Goal: Task Accomplishment & Management: Complete application form

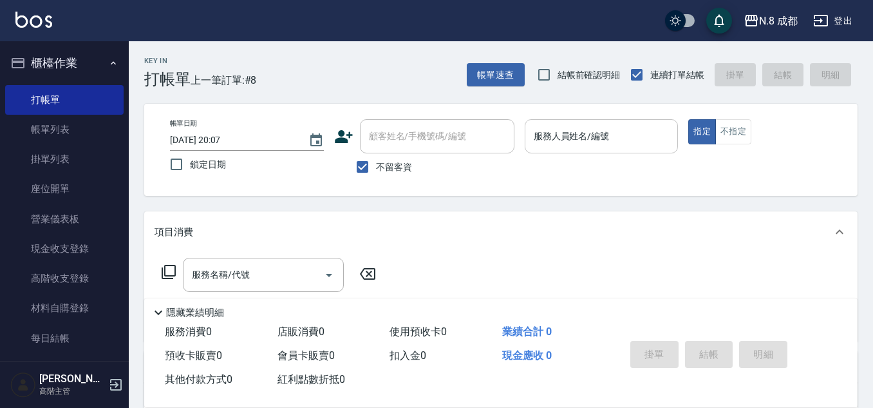
click at [591, 137] on input "服務人員姓名/編號" at bounding box center [601, 136] width 142 height 23
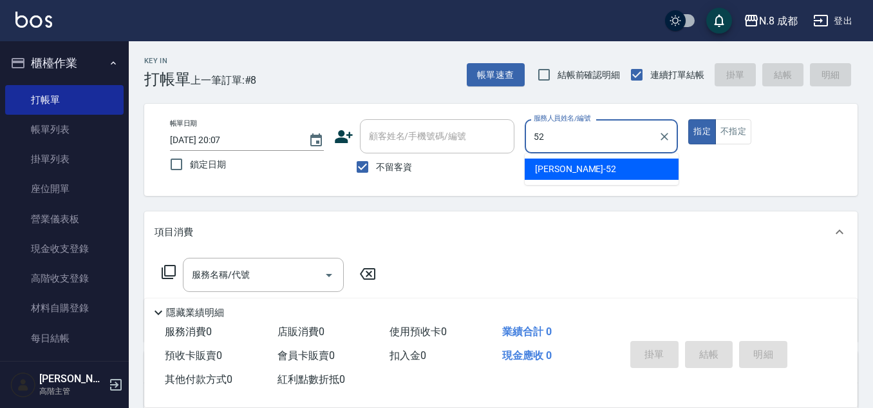
click at [584, 173] on div "[PERSON_NAME]-52" at bounding box center [602, 168] width 154 height 21
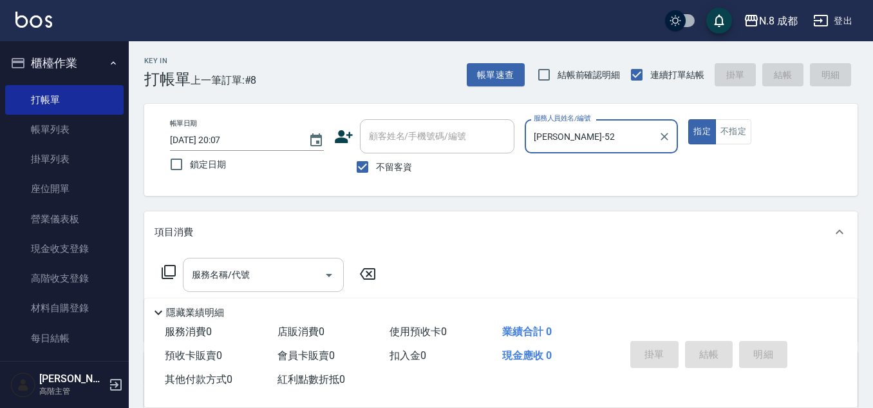
type input "[PERSON_NAME]-52"
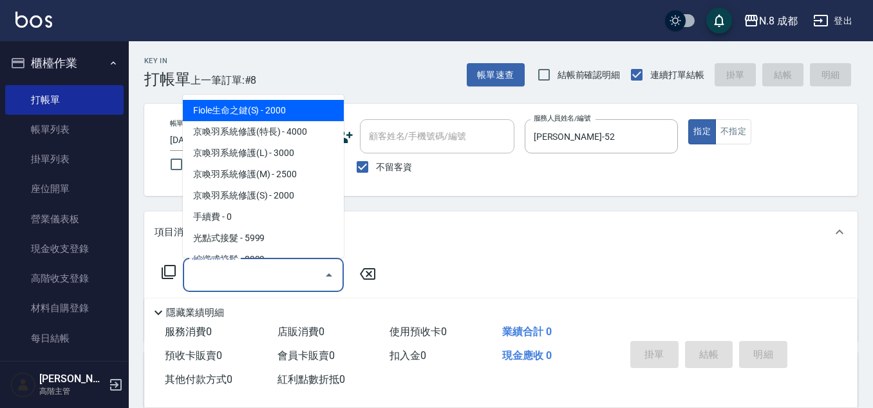
click at [241, 274] on input "服務名稱/代號" at bounding box center [254, 274] width 130 height 23
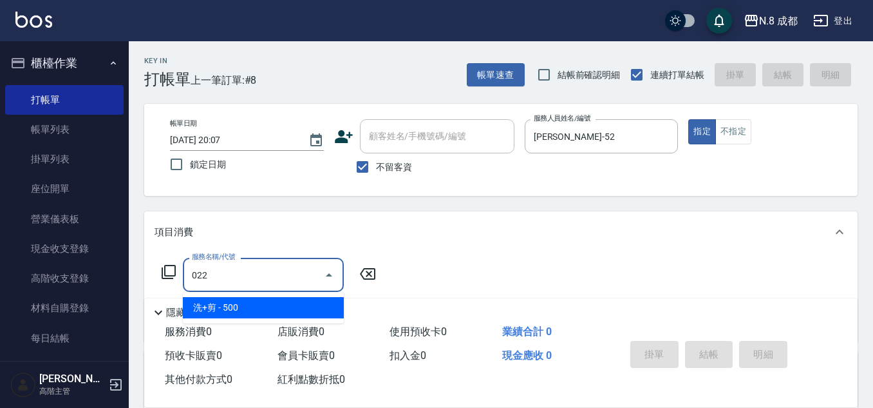
click at [254, 305] on span "洗+剪 - 500" at bounding box center [263, 307] width 161 height 21
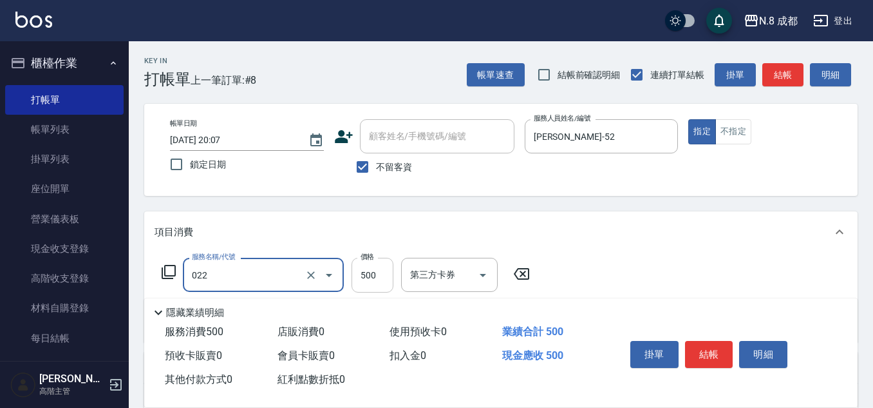
type input "洗+剪(022)"
click at [374, 277] on input "500" at bounding box center [373, 275] width 42 height 35
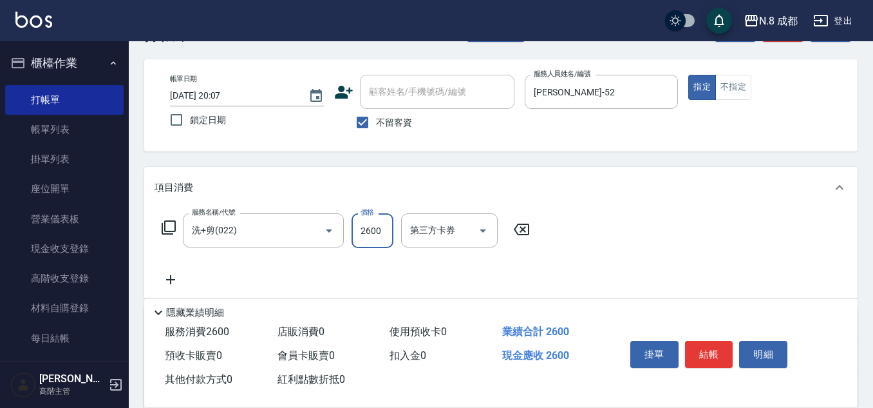
scroll to position [64, 0]
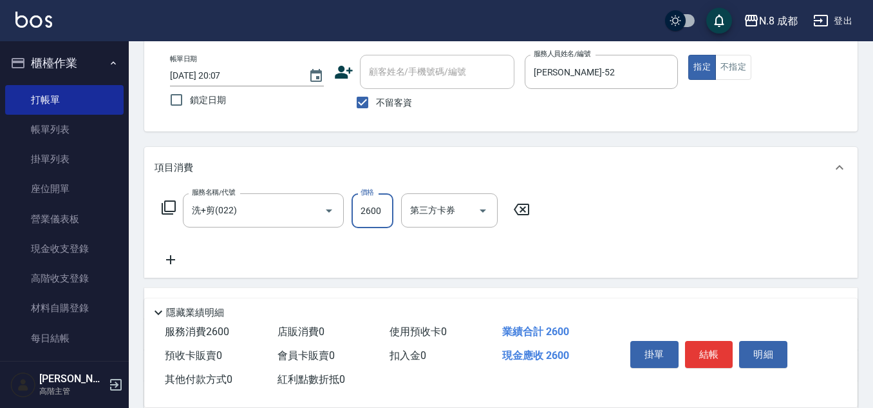
type input "2600"
click at [165, 260] on icon at bounding box center [171, 259] width 32 height 15
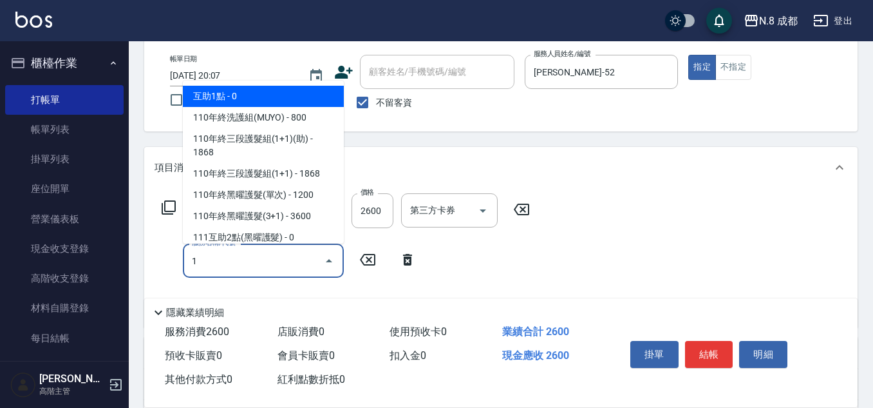
click at [236, 99] on span "互助1點 - 0" at bounding box center [263, 96] width 161 height 21
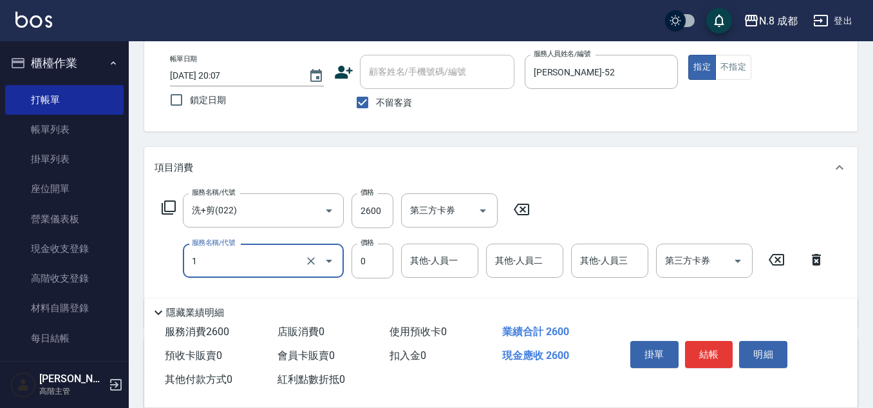
type input "互助1點(1)"
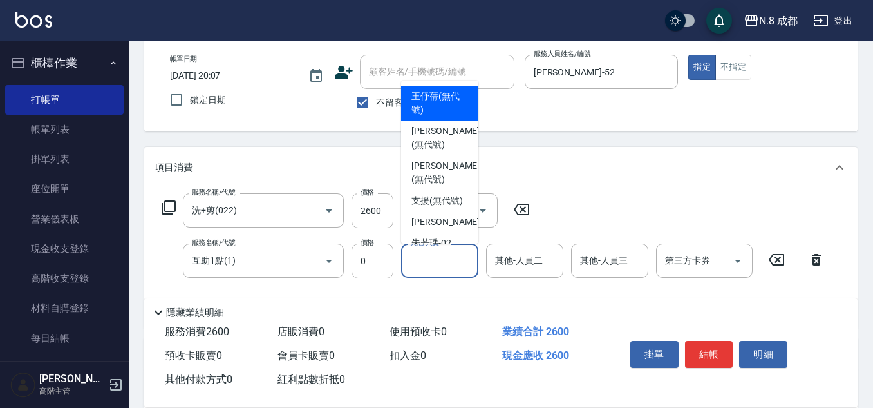
click at [446, 264] on input "其他-人員一" at bounding box center [440, 260] width 66 height 23
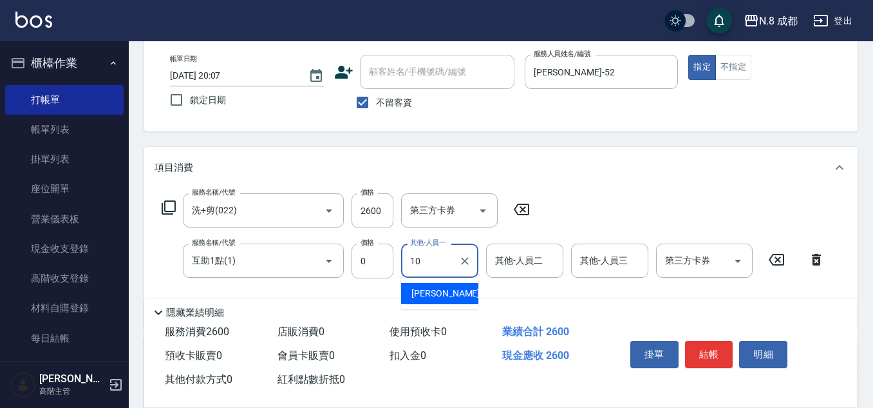
click at [438, 298] on span "[PERSON_NAME]-10" at bounding box center [451, 293] width 81 height 14
type input "[PERSON_NAME]-10"
click at [713, 343] on button "結帳" at bounding box center [709, 354] width 48 height 27
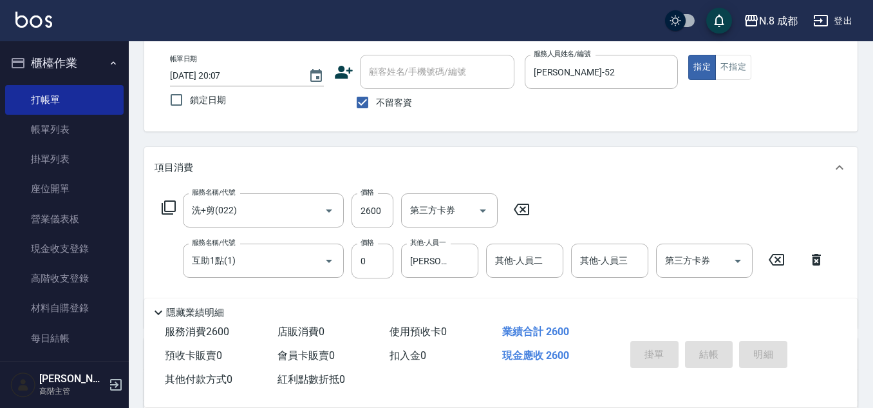
type input "[DATE] 20:42"
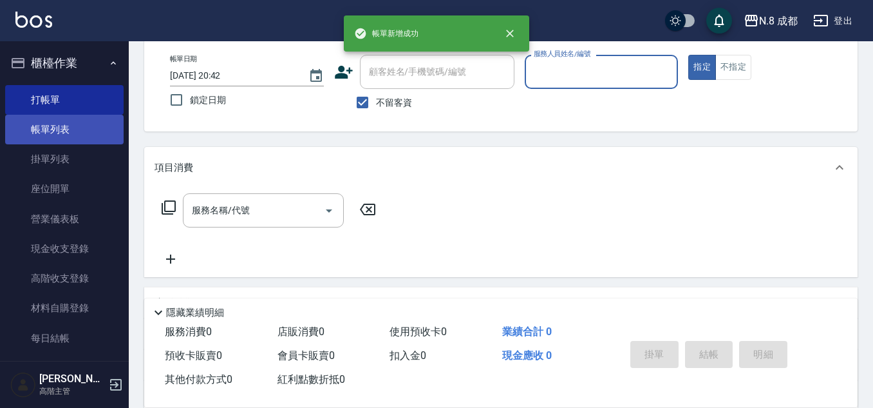
click at [100, 133] on link "帳單列表" at bounding box center [64, 130] width 118 height 30
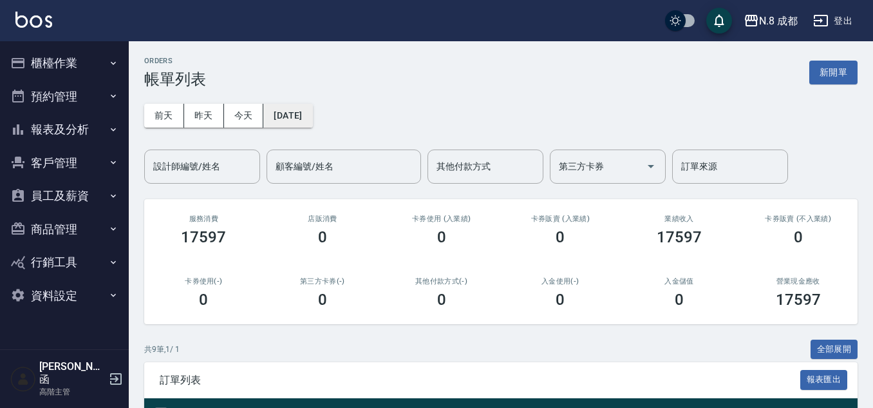
click at [310, 117] on button "[DATE]" at bounding box center [287, 116] width 49 height 24
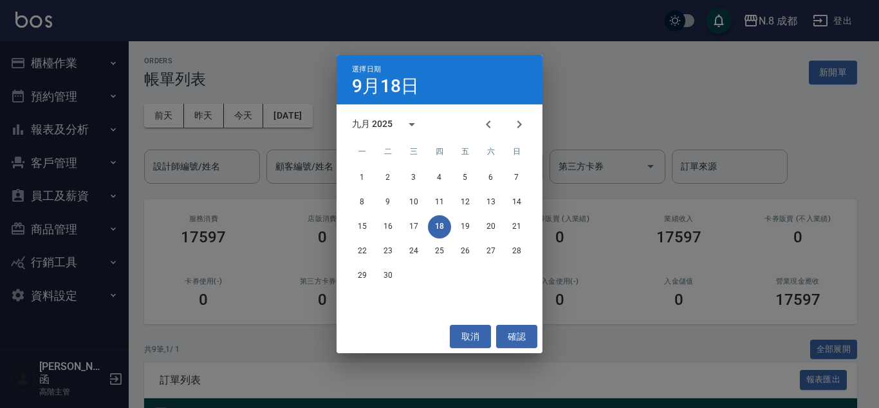
click at [299, 142] on div "選擇日期 9月18日 九月 2025 一 二 三 四 五 六 日 1 2 3 4 5 6 7 8 9 10 11 12 13 14 15 16 17 18 1…" at bounding box center [439, 204] width 879 height 408
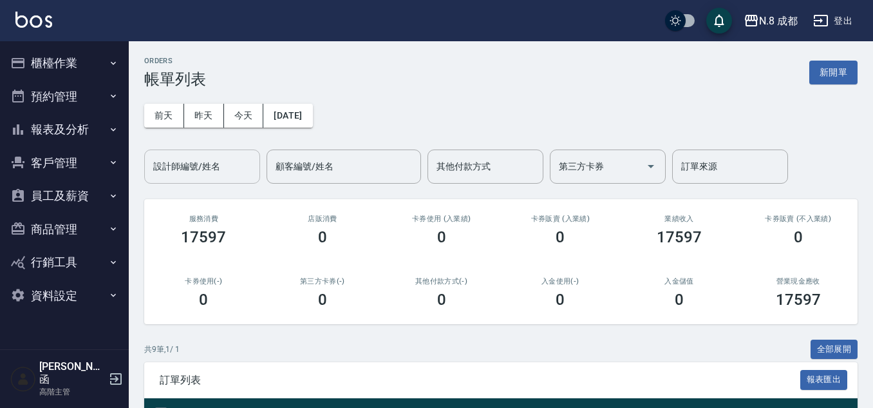
click at [203, 162] on input "設計師編號/姓名" at bounding box center [202, 166] width 104 height 23
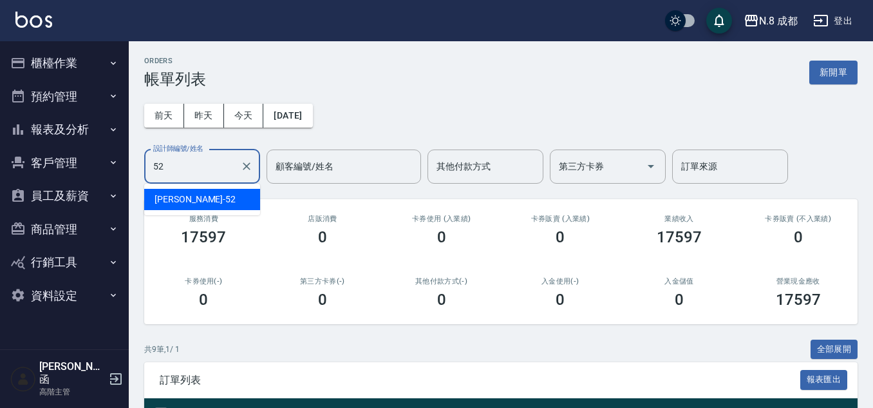
click at [211, 197] on div "[PERSON_NAME]-52" at bounding box center [202, 199] width 116 height 21
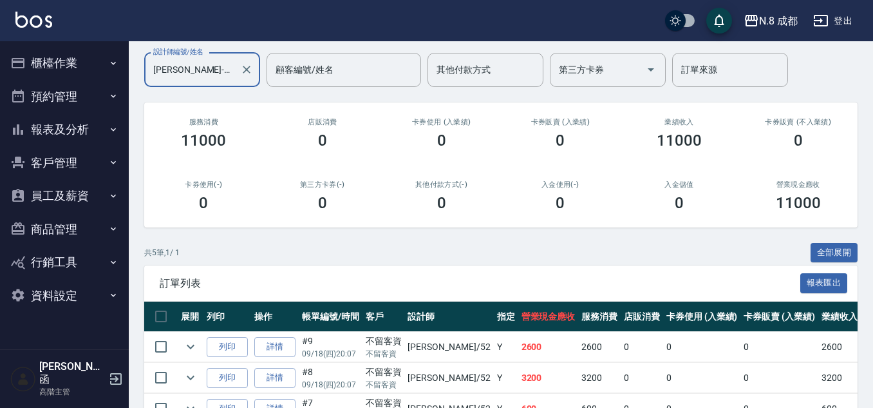
scroll to position [235, 0]
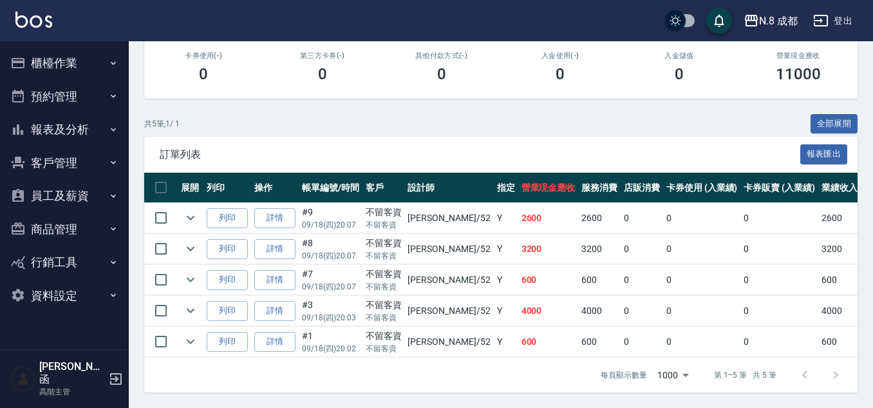
type input "[PERSON_NAME]-52"
click at [518, 136] on div "訂單列表 報表匯出" at bounding box center [500, 153] width 713 height 35
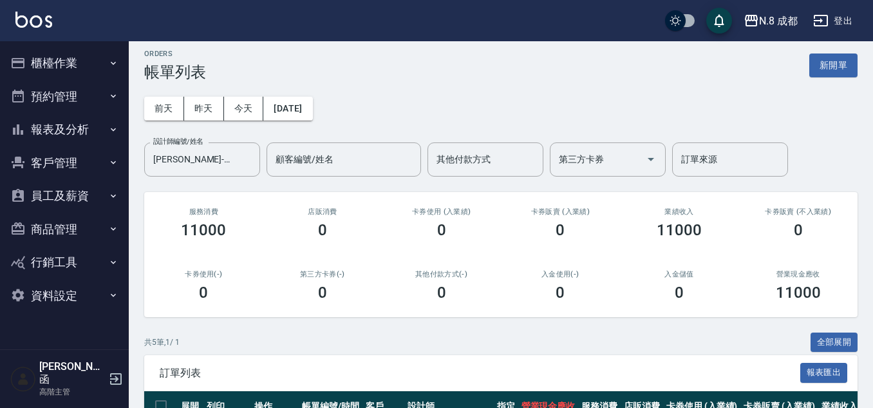
scroll to position [0, 0]
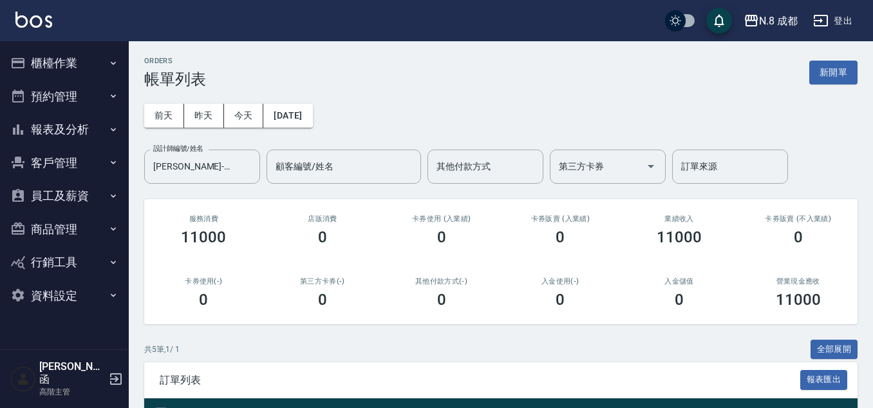
click at [54, 67] on button "櫃檯作業" at bounding box center [64, 62] width 118 height 33
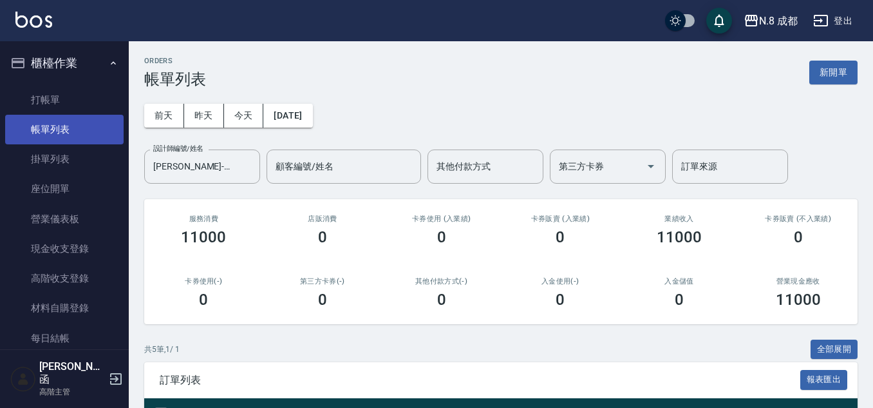
click at [70, 128] on link "帳單列表" at bounding box center [64, 130] width 118 height 30
click at [245, 167] on icon "Clear" at bounding box center [246, 166] width 13 height 13
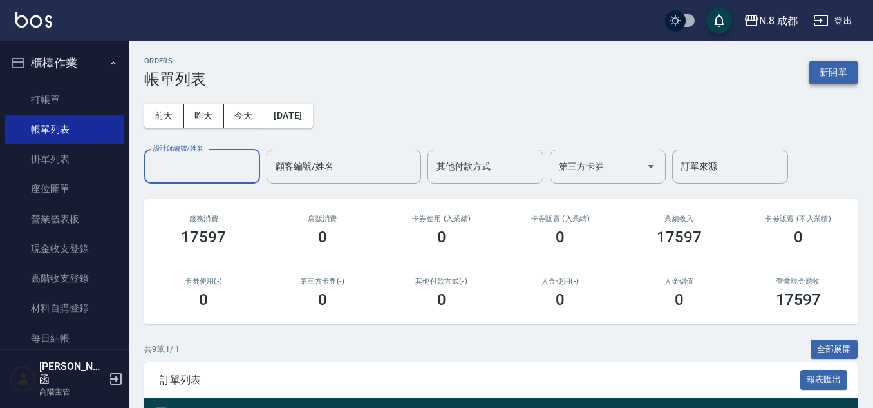
click at [837, 70] on button "新開單" at bounding box center [833, 73] width 48 height 24
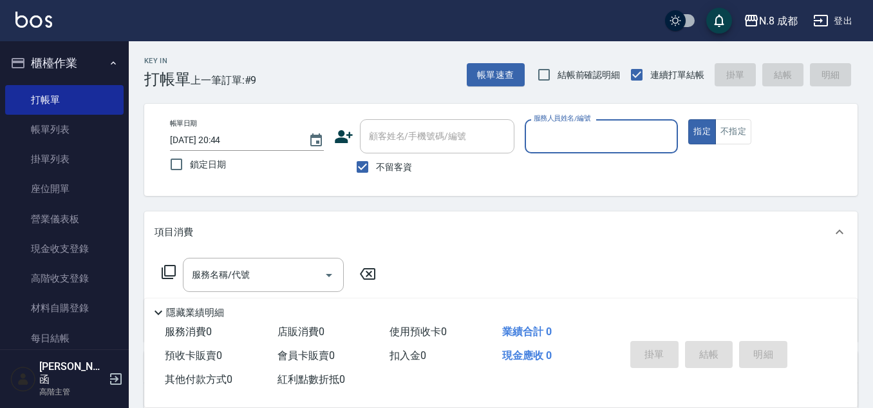
click at [590, 131] on input "服務人員姓名/編號" at bounding box center [601, 136] width 142 height 23
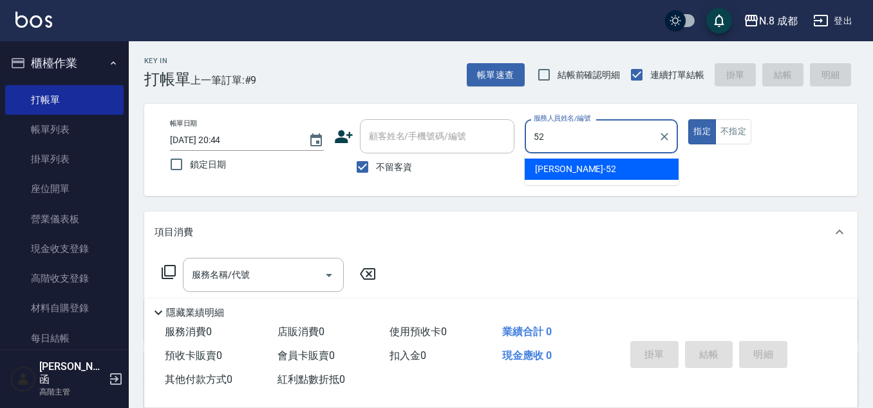
click at [573, 167] on span "[PERSON_NAME]-52" at bounding box center [575, 169] width 81 height 14
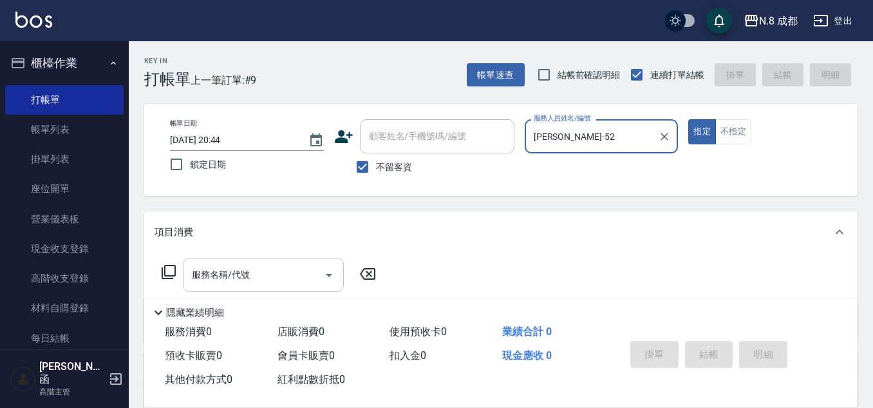
type input "[PERSON_NAME]-52"
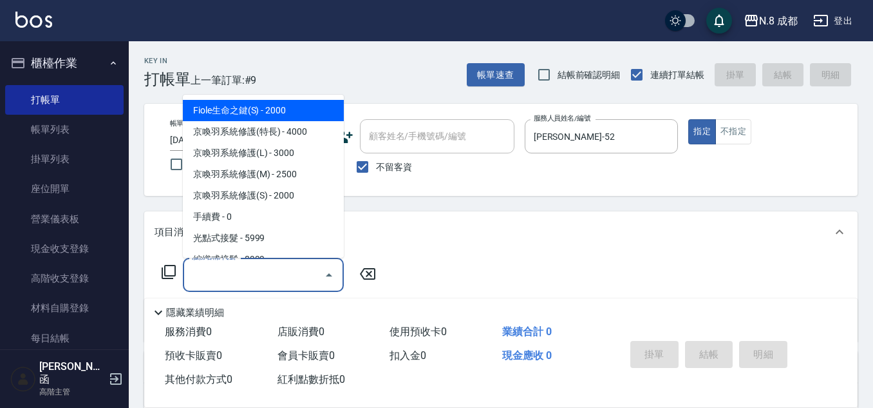
click at [221, 274] on input "服務名稱/代號" at bounding box center [254, 274] width 130 height 23
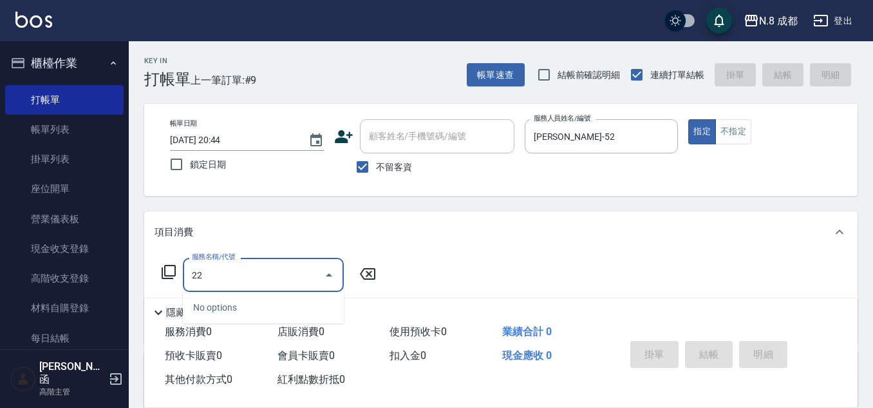
click at [229, 303] on div "No options" at bounding box center [263, 308] width 161 height 32
drag, startPoint x: 209, startPoint y: 272, endPoint x: 162, endPoint y: 270, distance: 47.0
click at [162, 270] on div "服務名稱/代號 22 服務名稱/代號" at bounding box center [269, 275] width 229 height 34
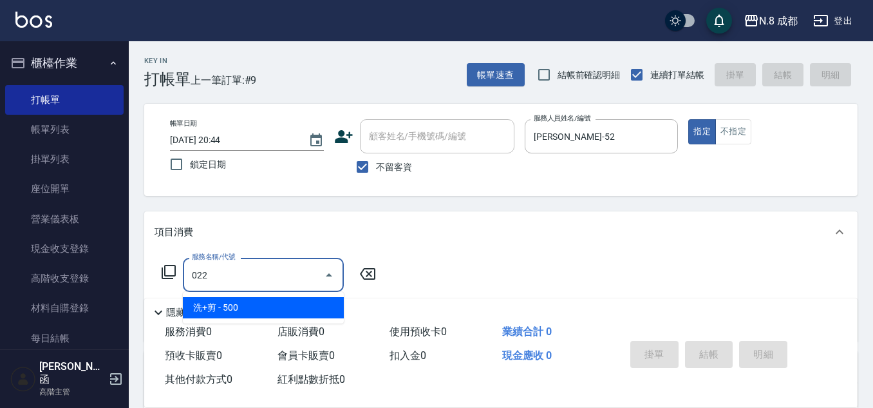
drag, startPoint x: 236, startPoint y: 308, endPoint x: 243, endPoint y: 305, distance: 6.9
click at [243, 305] on span "洗+剪 - 500" at bounding box center [263, 307] width 161 height 21
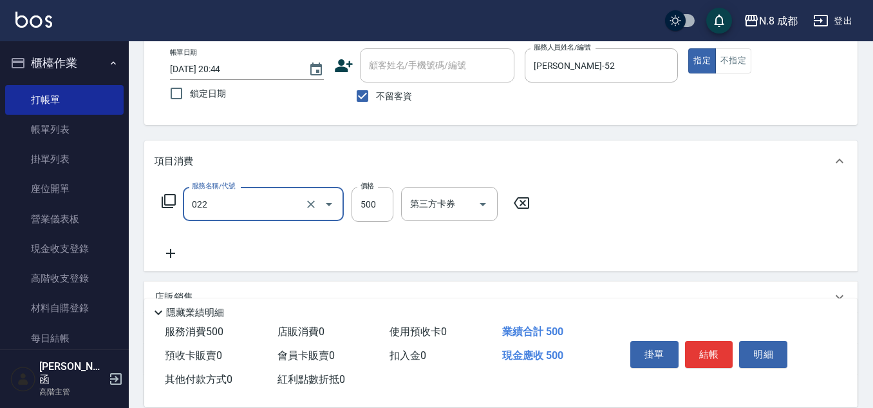
scroll to position [192, 0]
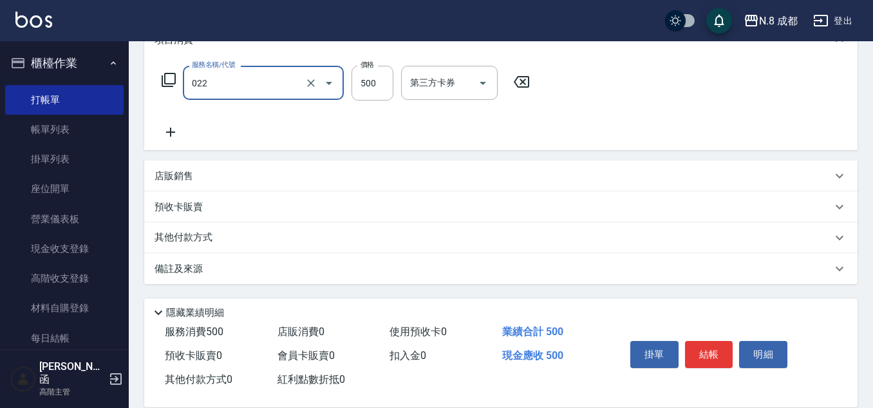
type input "洗+剪(022)"
click at [173, 126] on icon at bounding box center [171, 131] width 32 height 15
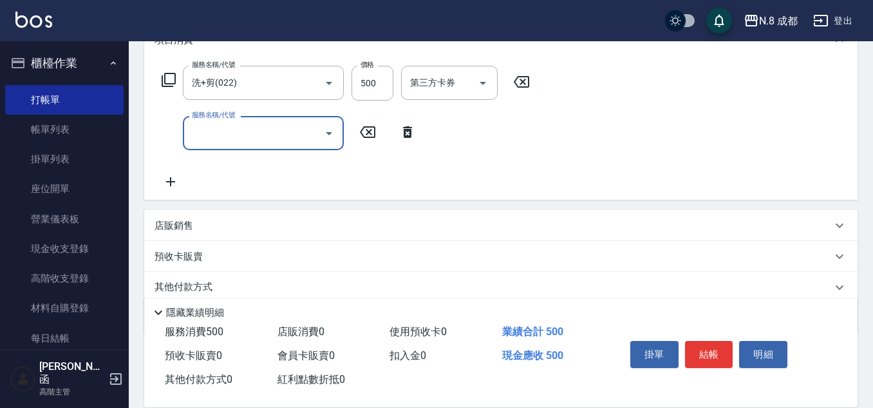
click at [234, 143] on input "服務名稱/代號" at bounding box center [254, 133] width 130 height 23
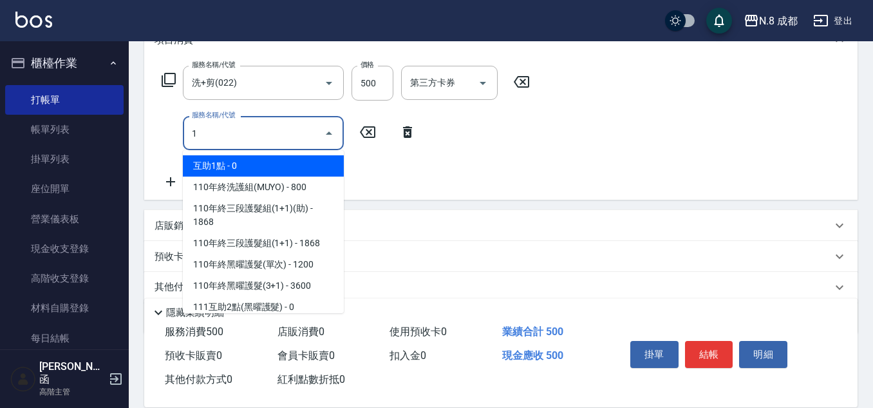
drag, startPoint x: 238, startPoint y: 164, endPoint x: 329, endPoint y: 146, distance: 93.1
click at [238, 164] on span "互助1點 - 0" at bounding box center [263, 165] width 161 height 21
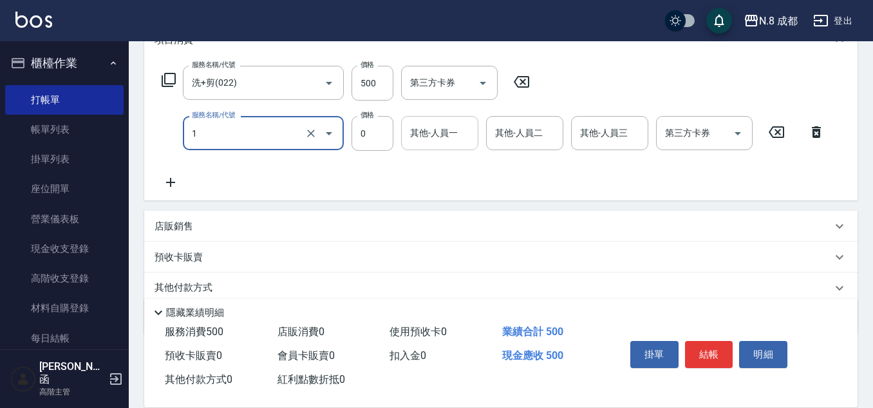
type input "互助1點(1)"
click at [453, 129] on input "其他-人員一" at bounding box center [440, 133] width 66 height 23
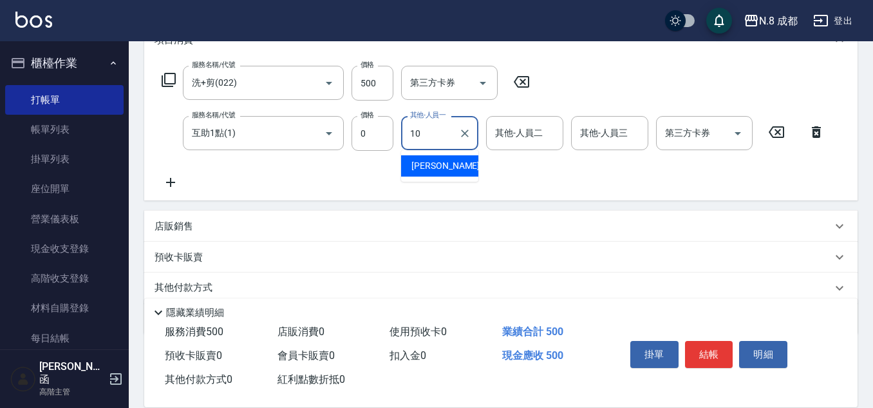
click at [444, 165] on span "[PERSON_NAME]-10" at bounding box center [451, 166] width 81 height 14
type input "[PERSON_NAME]-10"
click at [714, 357] on button "結帳" at bounding box center [709, 354] width 48 height 27
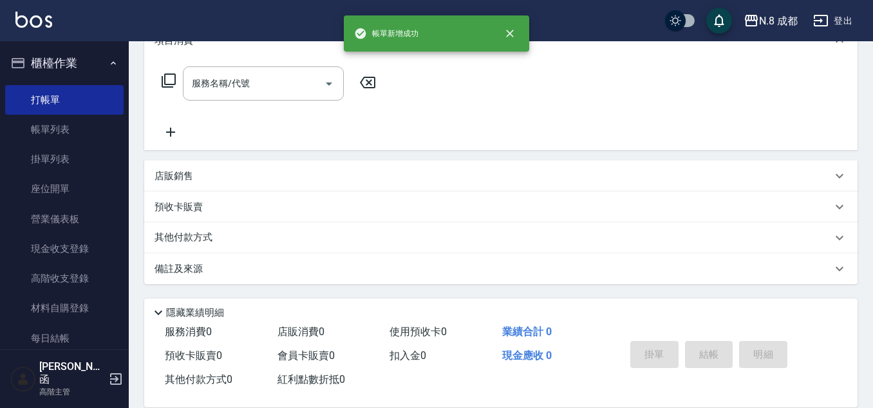
scroll to position [0, 0]
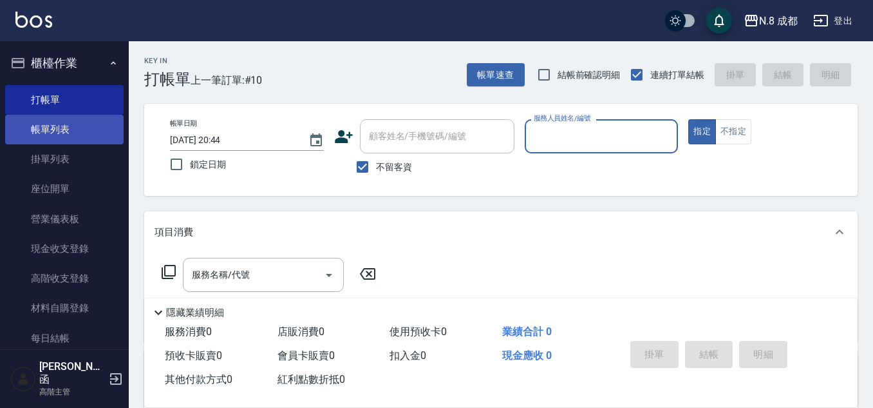
click at [51, 124] on link "帳單列表" at bounding box center [64, 130] width 118 height 30
